Goal: Check status: Check status

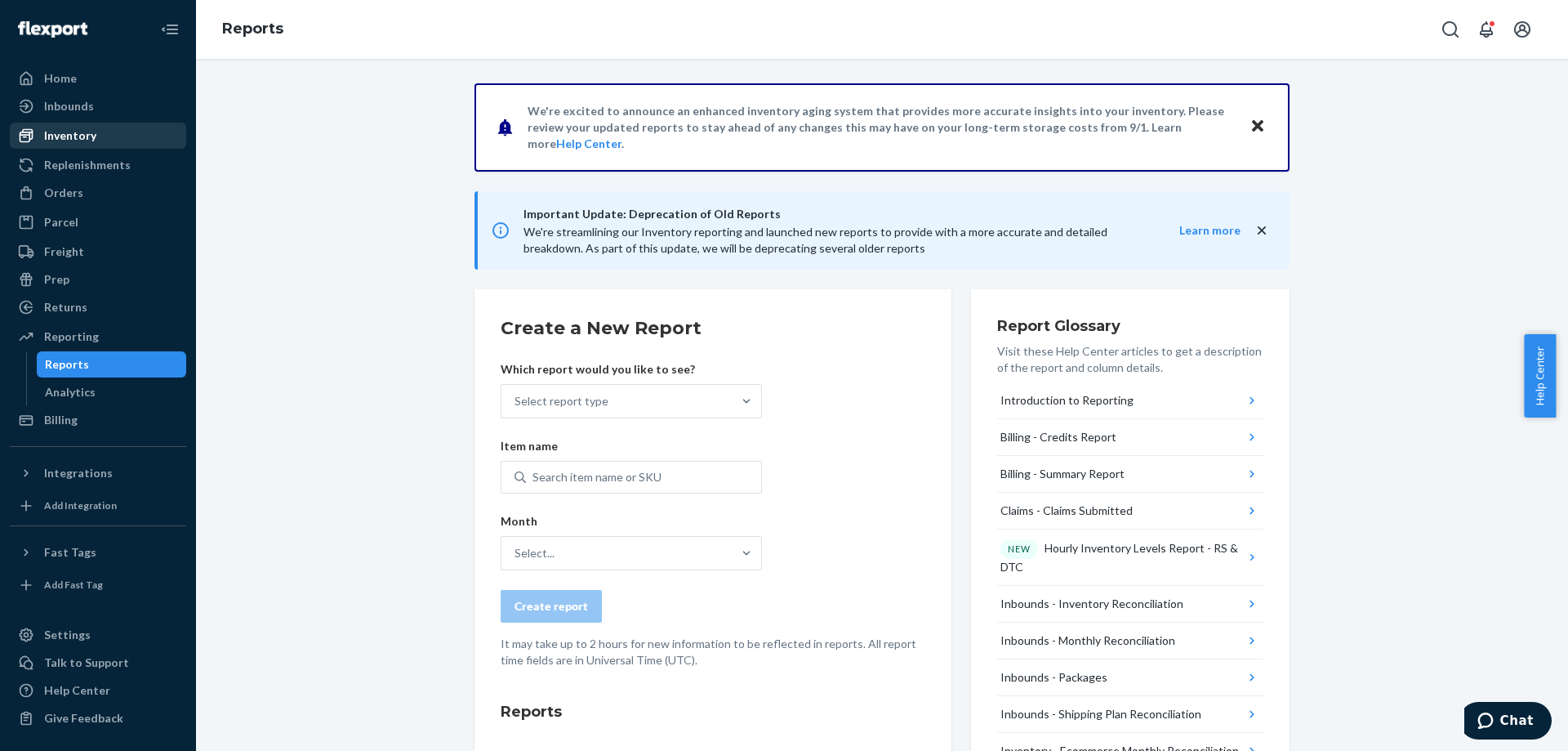
click at [75, 134] on div "Inventory" at bounding box center [71, 136] width 53 height 16
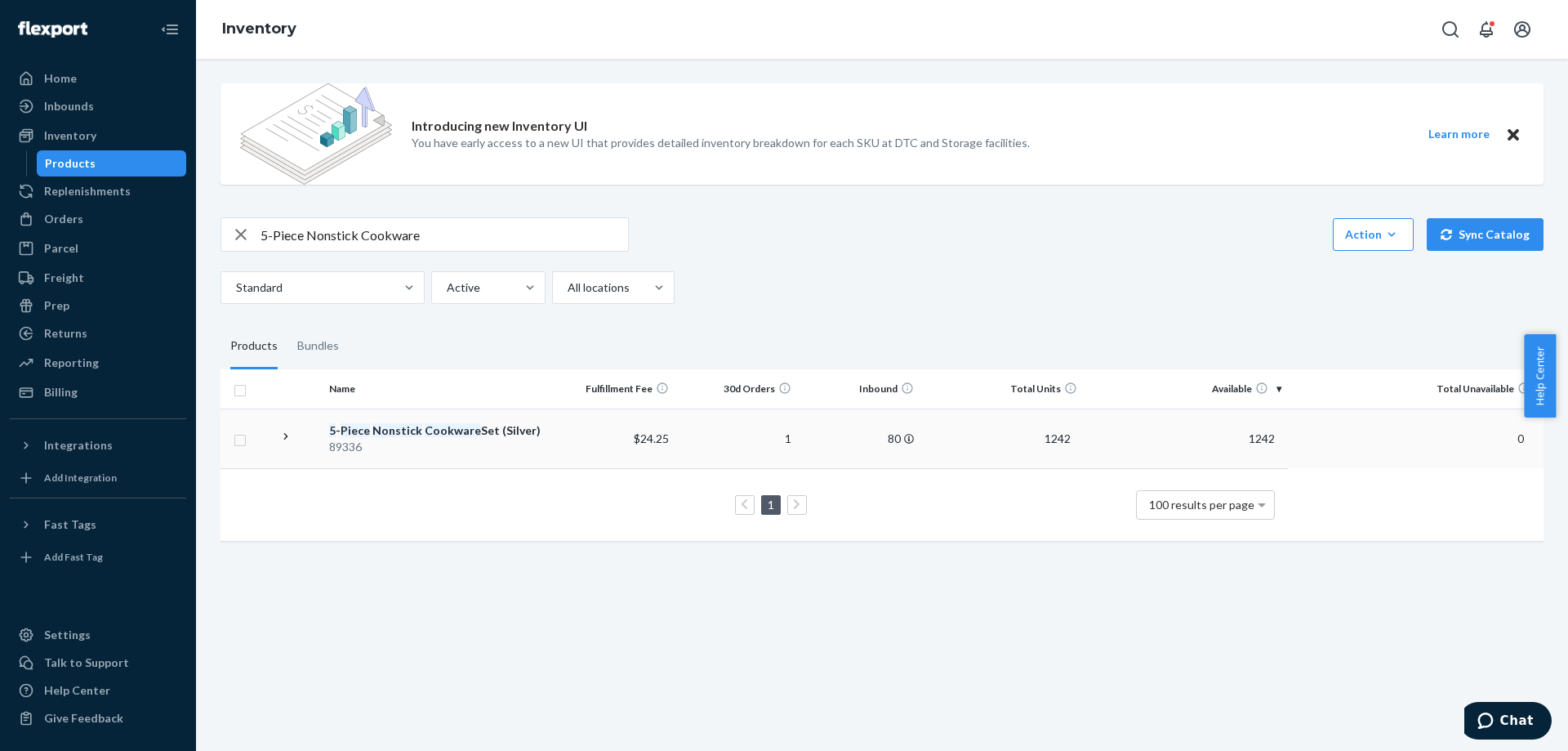
click at [437, 429] on em "Cookware" at bounding box center [453, 430] width 56 height 14
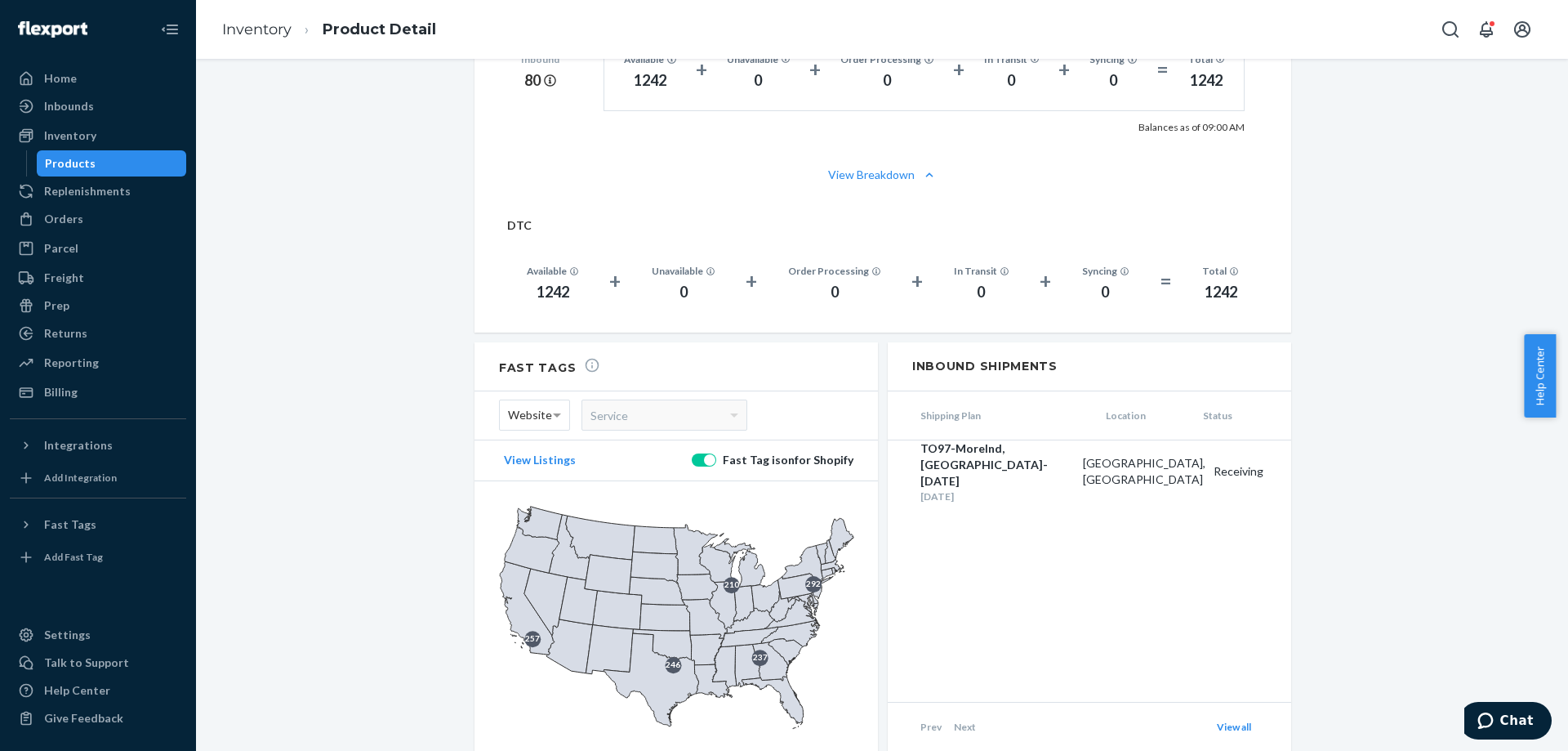
scroll to position [1176, 0]
